Goal: Browse casually: Explore the website without a specific task or goal

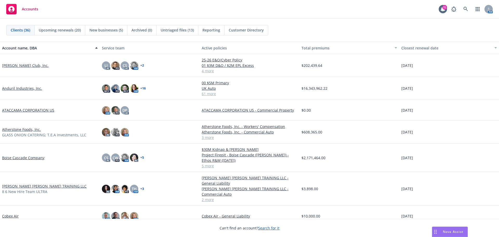
click at [310, 162] on div "$2,171,464.00" at bounding box center [350, 158] width 100 height 28
